Goal: Task Accomplishment & Management: Manage account settings

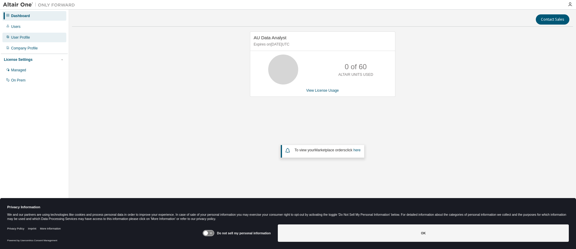
click at [20, 37] on div "User Profile" at bounding box center [20, 37] width 19 height 5
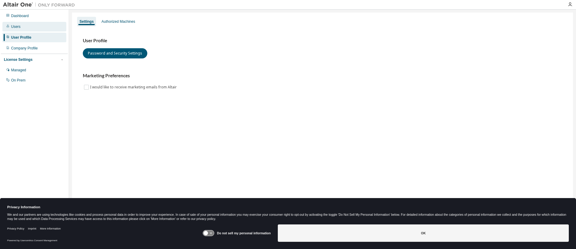
click at [16, 26] on div "Users" at bounding box center [15, 26] width 9 height 5
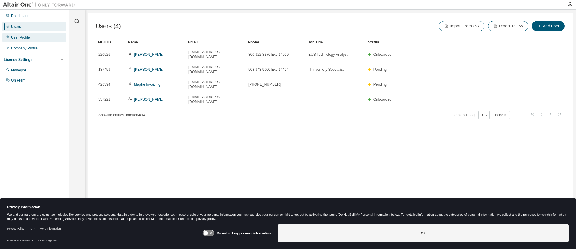
click at [23, 36] on div "User Profile" at bounding box center [20, 37] width 19 height 5
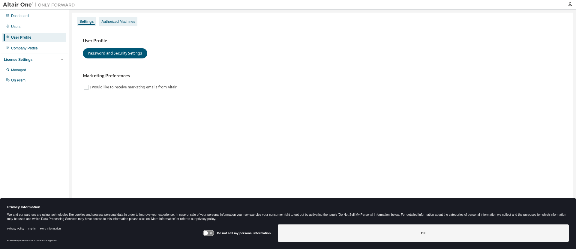
click at [116, 23] on div "Authorized Machines" at bounding box center [118, 21] width 34 height 5
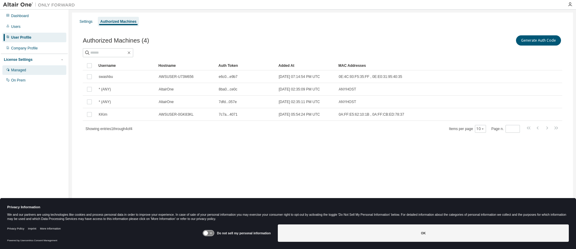
click at [18, 71] on div "Managed" at bounding box center [18, 70] width 15 height 5
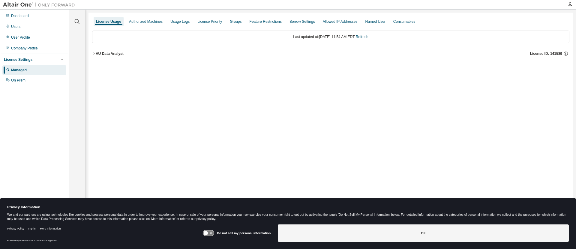
drag, startPoint x: 275, startPoint y: 90, endPoint x: 271, endPoint y: 96, distance: 6.7
click at [275, 91] on div "License Usage Authorized Machines Usage Logs License Priority Groups Feature Re…" at bounding box center [331, 121] width 485 height 216
click at [17, 14] on div "Dashboard" at bounding box center [20, 16] width 18 height 5
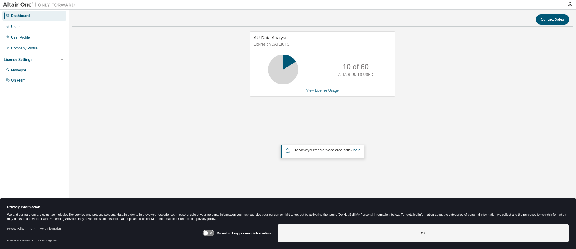
click at [322, 91] on link "View License Usage" at bounding box center [322, 91] width 33 height 4
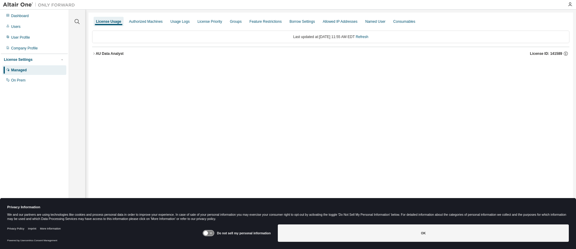
click at [93, 53] on icon "button" at bounding box center [94, 54] width 4 height 4
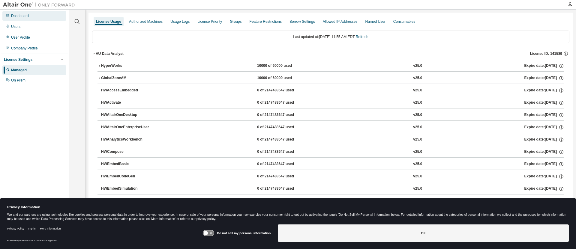
click at [20, 15] on div "Dashboard" at bounding box center [20, 16] width 18 height 5
